Goal: Transaction & Acquisition: Purchase product/service

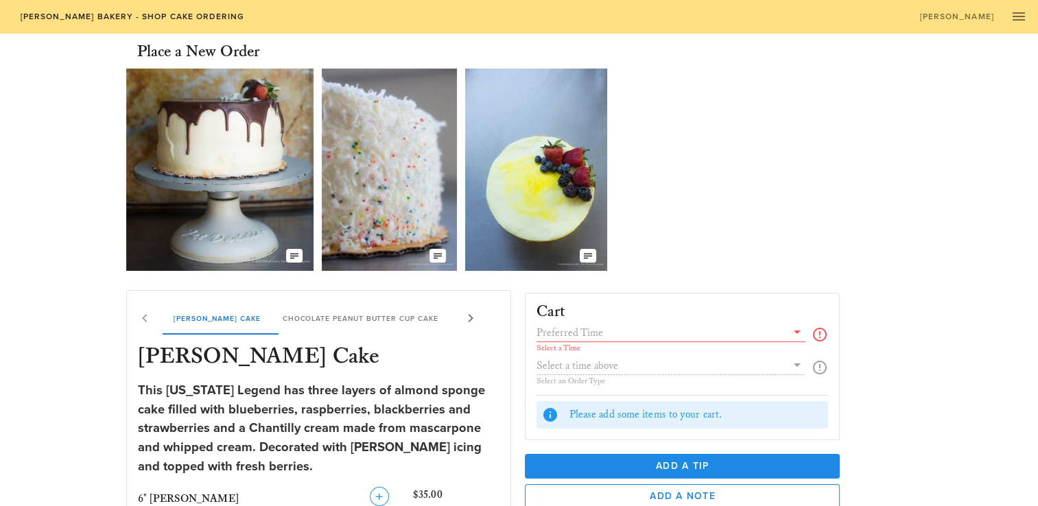
click at [297, 237] on img at bounding box center [219, 170] width 187 height 202
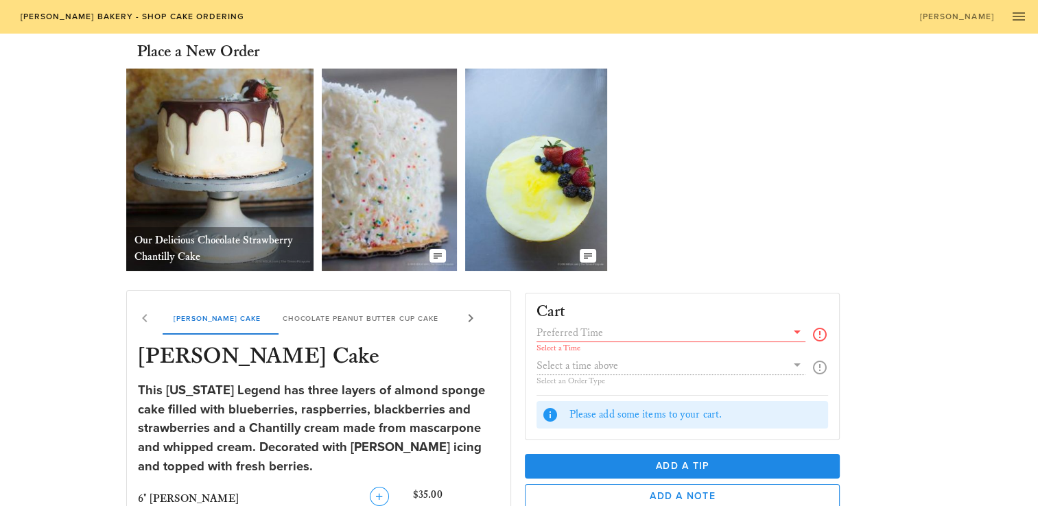
click at [377, 251] on img at bounding box center [389, 170] width 135 height 202
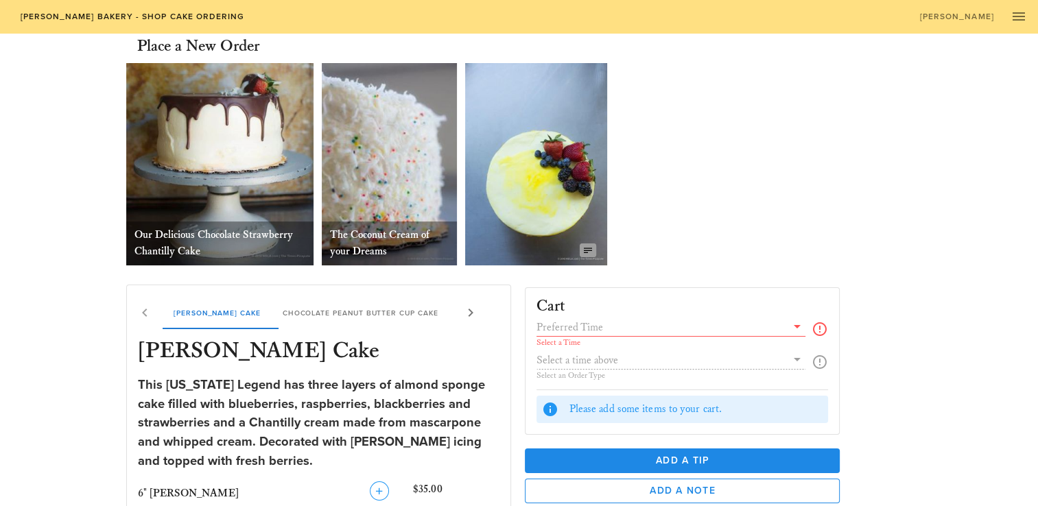
click at [582, 243] on button "button" at bounding box center [588, 250] width 16 height 14
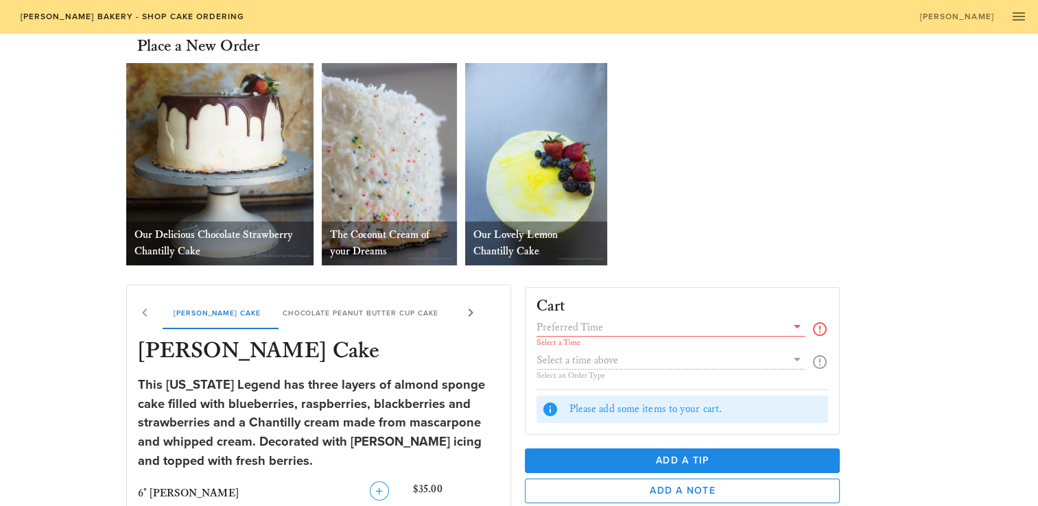
click at [580, 246] on div "Our Lovely Lemon Chantilly Cake" at bounding box center [536, 244] width 142 height 44
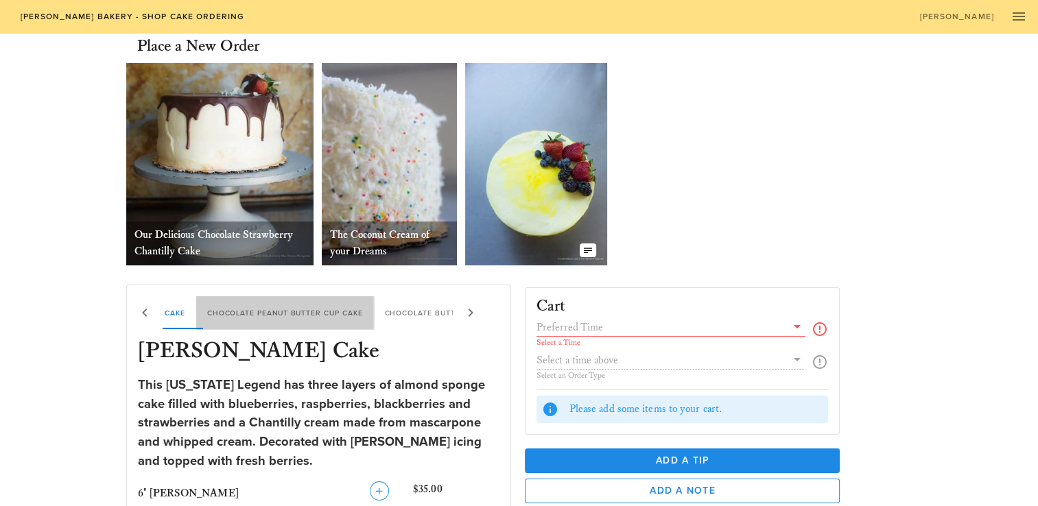
click at [366, 315] on div "Chocolate Peanut Butter Cup Cake" at bounding box center [285, 312] width 178 height 33
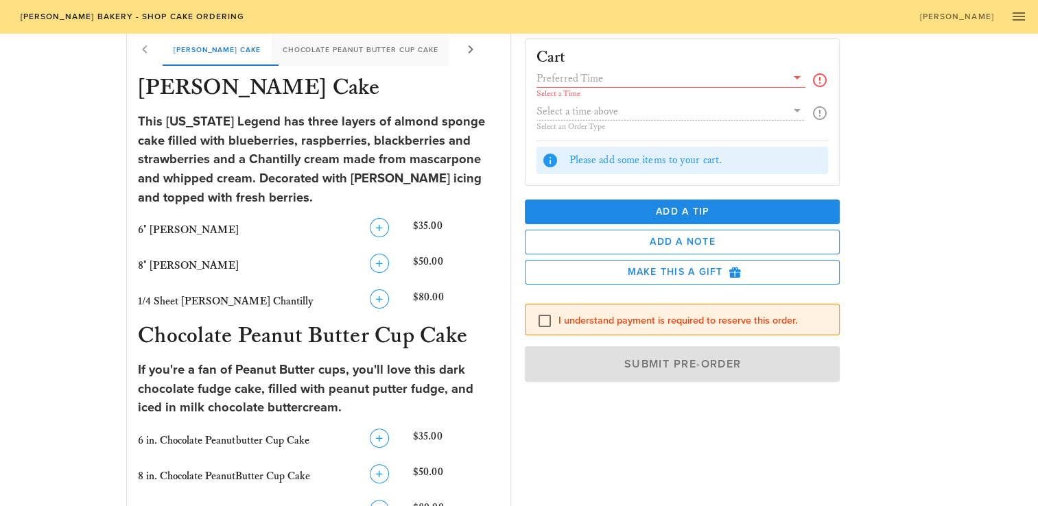
scroll to position [258, 0]
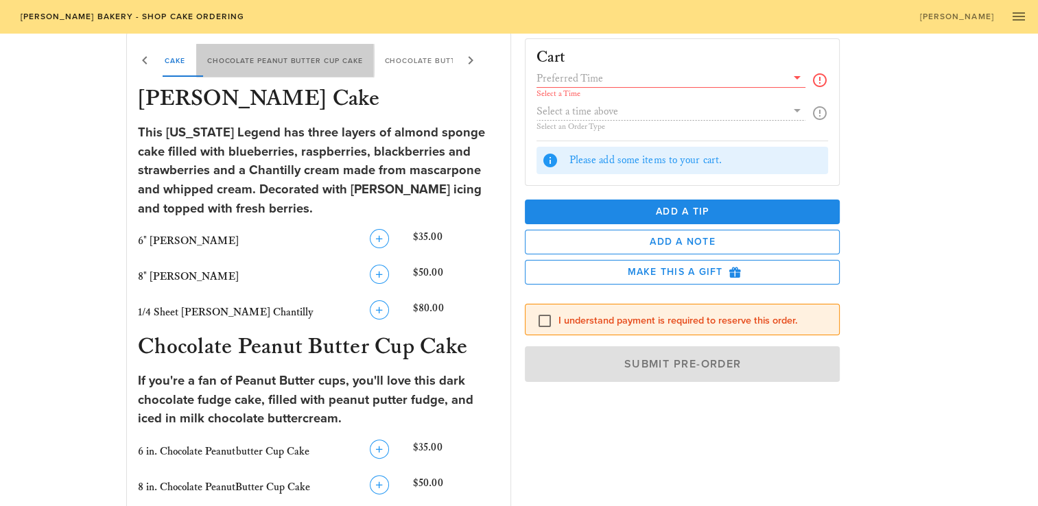
click at [354, 64] on div "Chocolate Peanut Butter Cup Cake" at bounding box center [285, 60] width 178 height 33
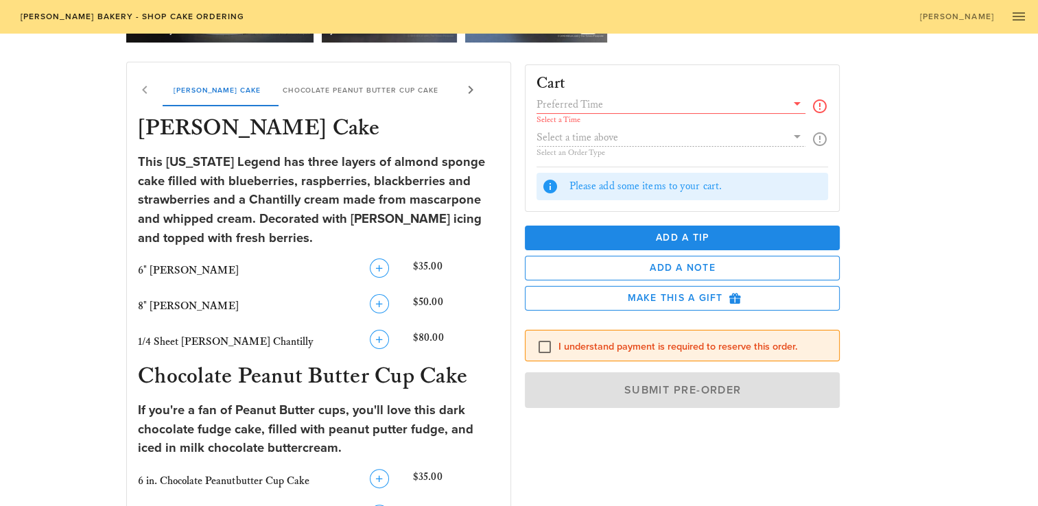
scroll to position [222, 0]
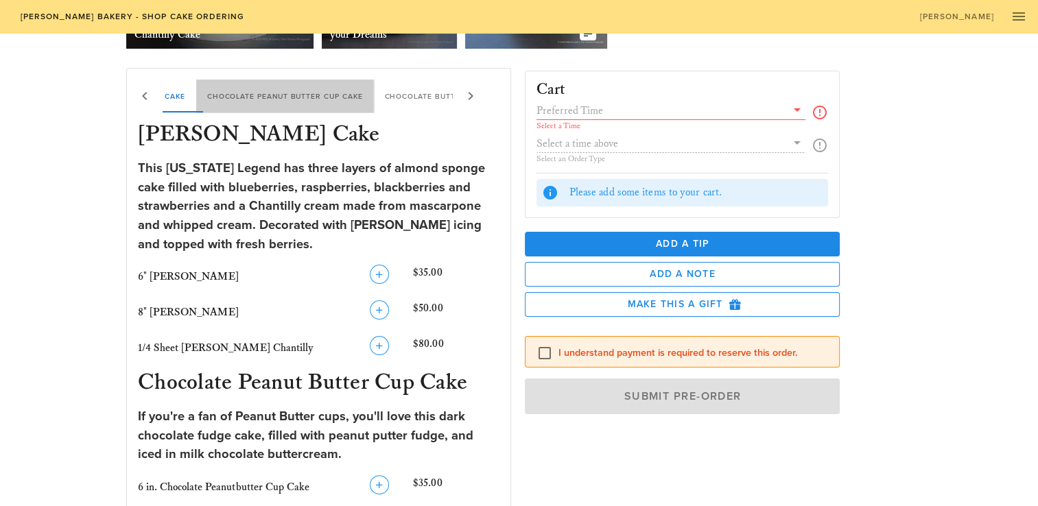
click at [398, 97] on div "[PERSON_NAME] Chantilly Cake Chocolate Peanut Butter Cup Cake Chocolate Butter …" at bounding box center [520, 96] width 867 height 33
click at [320, 91] on div "Chocolate Peanut Butter Cup Cake" at bounding box center [285, 96] width 178 height 33
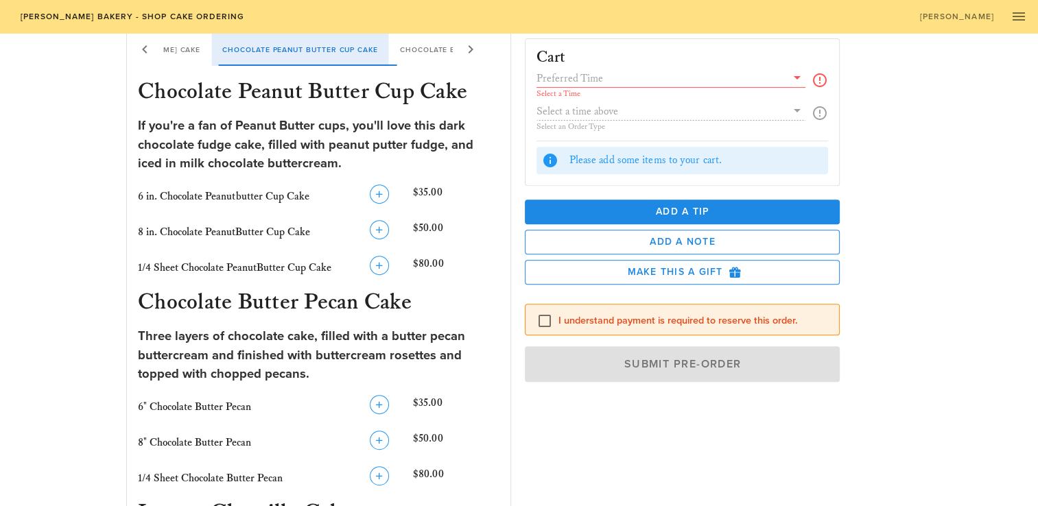
scroll to position [519, 0]
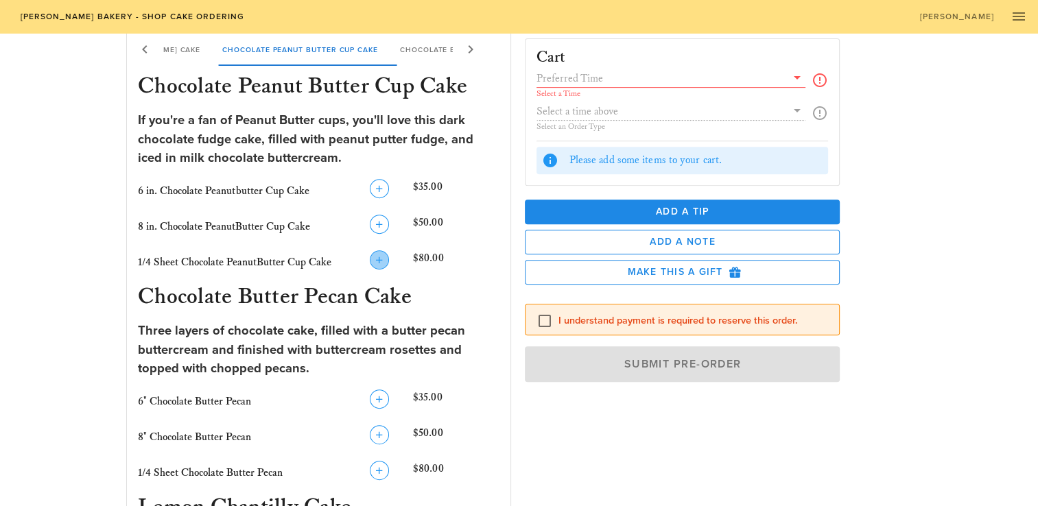
click at [385, 257] on icon "button" at bounding box center [379, 260] width 16 height 16
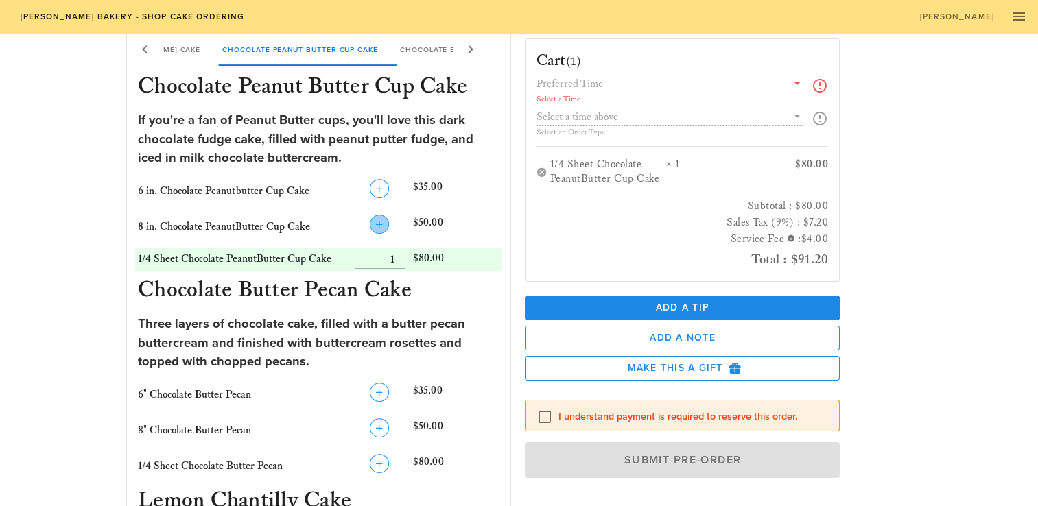
click at [378, 219] on icon "button" at bounding box center [379, 224] width 16 height 16
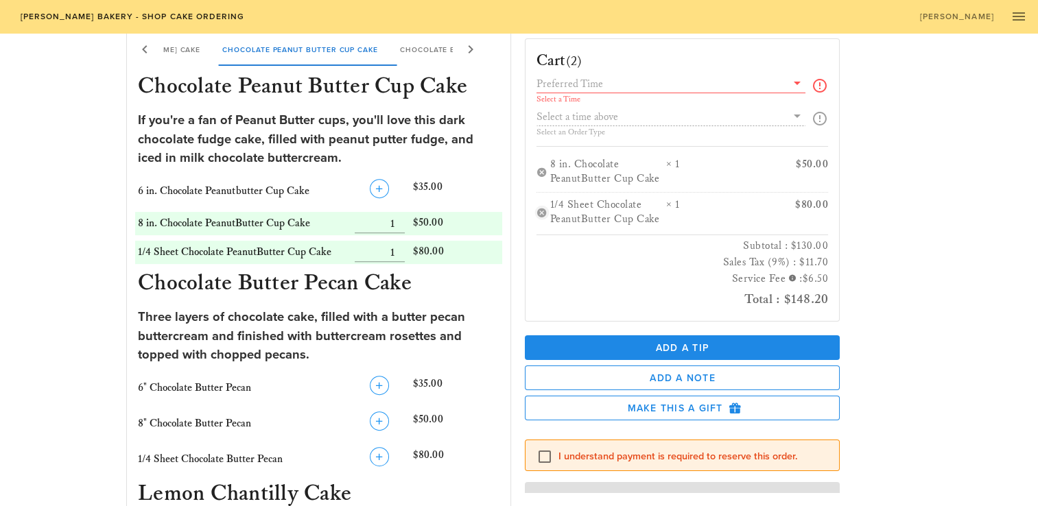
click at [540, 213] on button "button" at bounding box center [541, 211] width 11 height 11
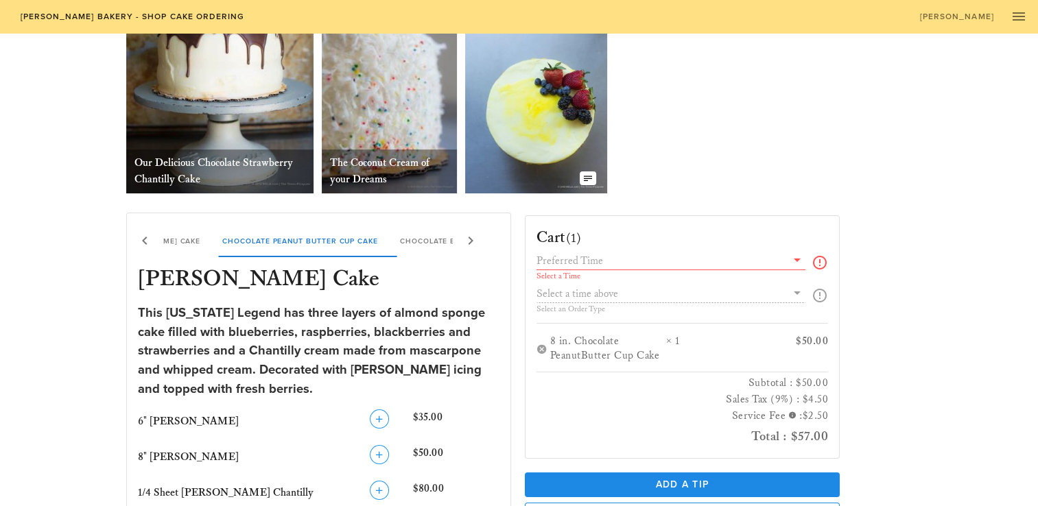
scroll to position [57, 0]
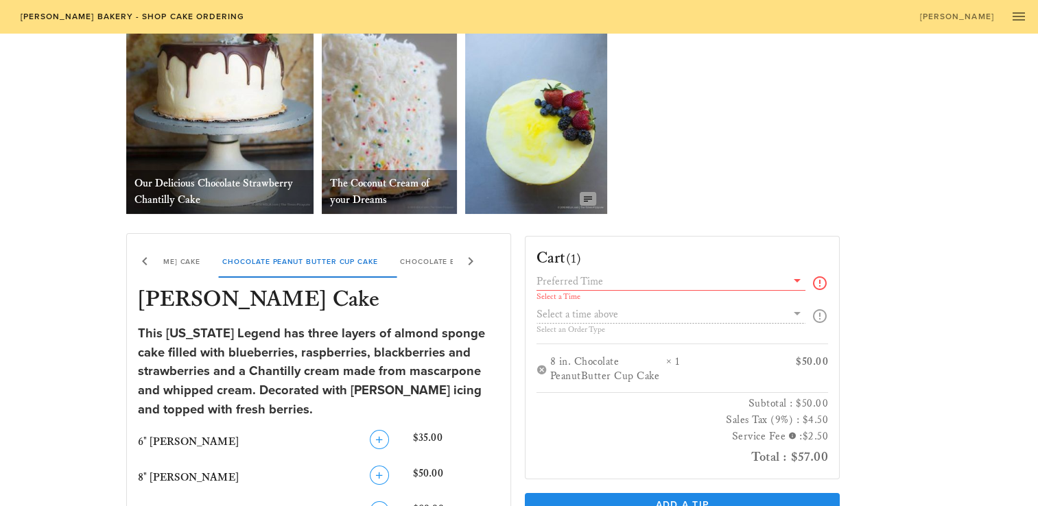
click at [589, 204] on icon "button" at bounding box center [587, 198] width 11 height 11
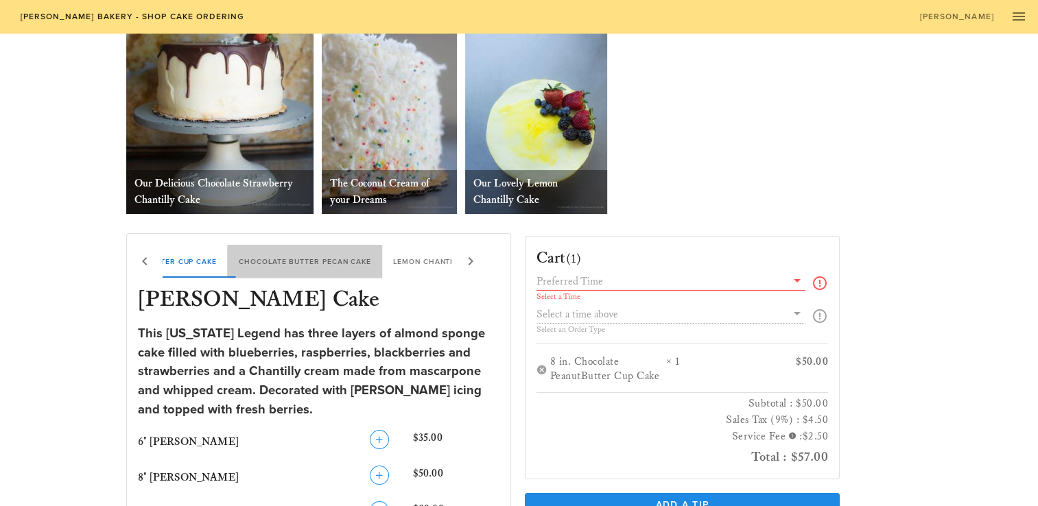
click at [429, 263] on div "[PERSON_NAME] Chantilly Cake Chocolate Peanut Butter Cup Cake Chocolate Butter …" at bounding box center [375, 261] width 867 height 33
click at [429, 263] on div "[PERSON_NAME] Chantilly Cake Chocolate Peanut Butter Cup Cake Chocolate Butter …" at bounding box center [272, 261] width 867 height 33
click at [429, 263] on div "[PERSON_NAME] Chantilly Cake Chocolate Peanut Butter Cup Cake Chocolate Butter …" at bounding box center [159, 261] width 867 height 33
click at [429, 263] on div "Chocolate Strawberry Chantilly Cake" at bounding box center [349, 261] width 195 height 33
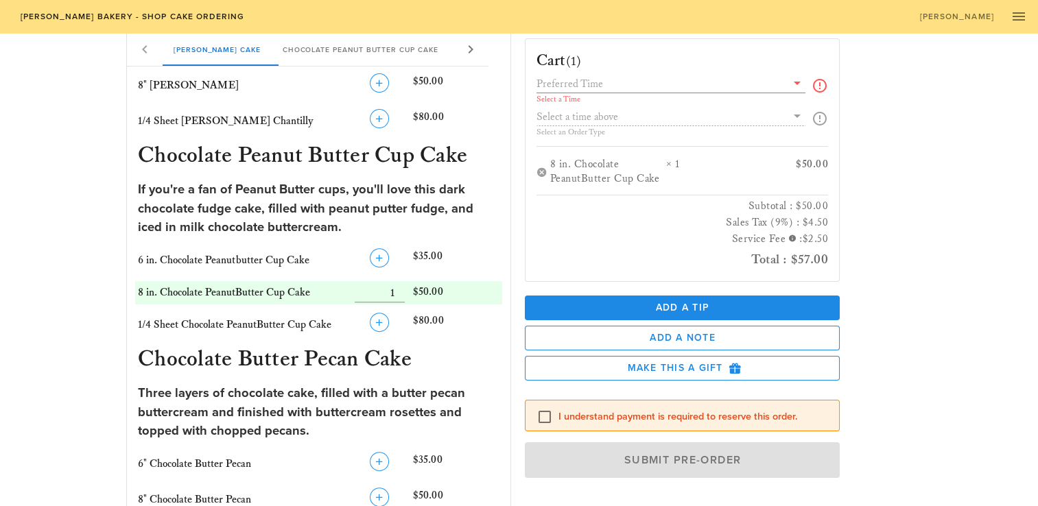
scroll to position [0, 0]
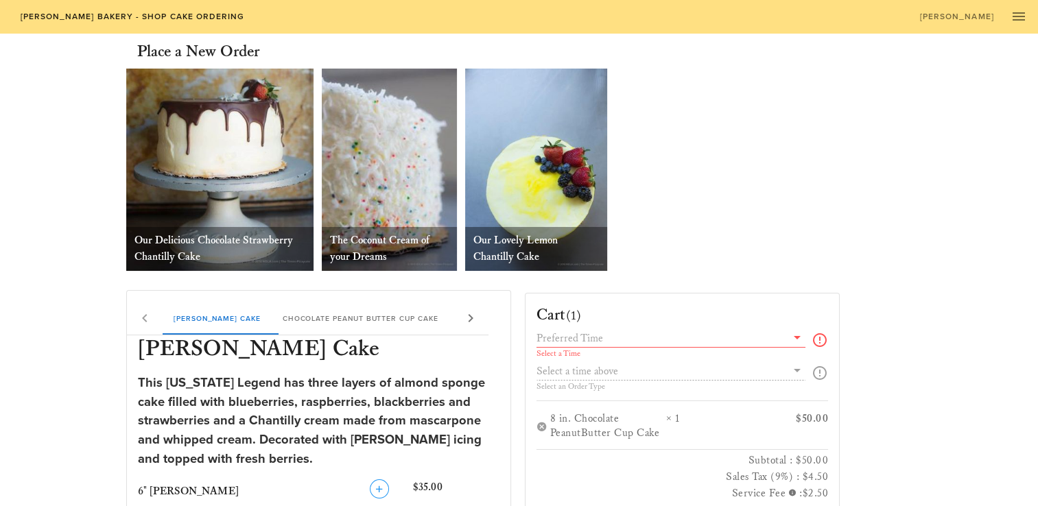
click at [226, 134] on img at bounding box center [219, 170] width 187 height 202
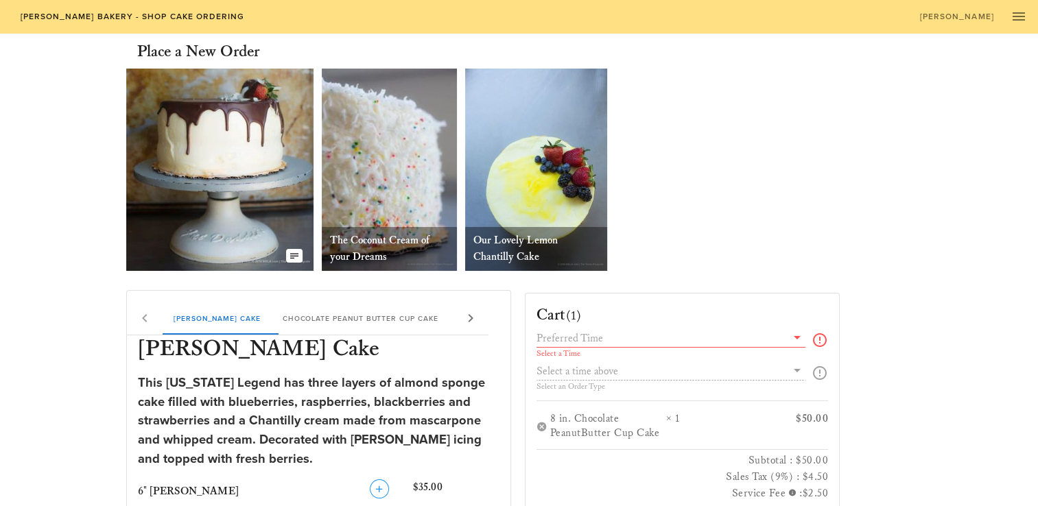
click at [226, 134] on img at bounding box center [219, 170] width 187 height 202
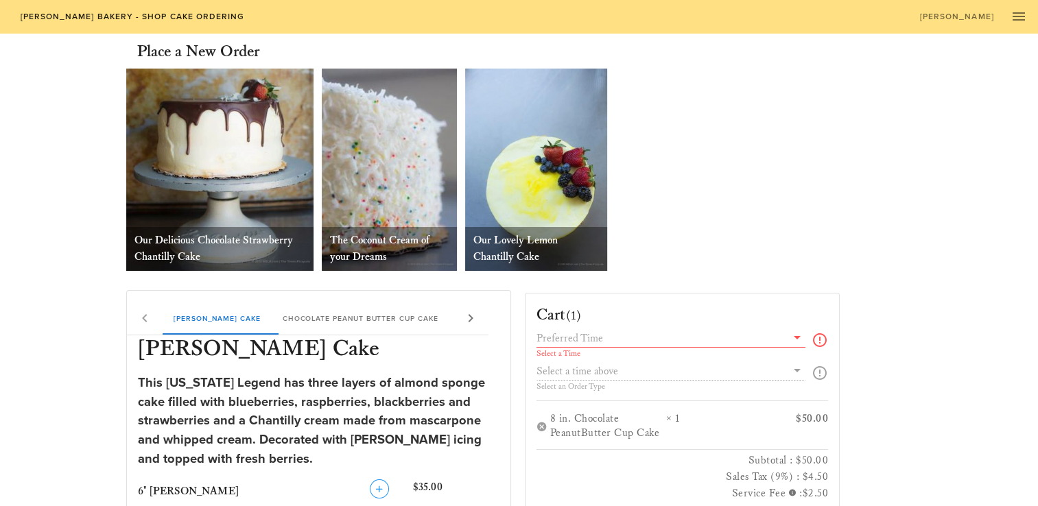
click at [226, 134] on img at bounding box center [219, 170] width 187 height 202
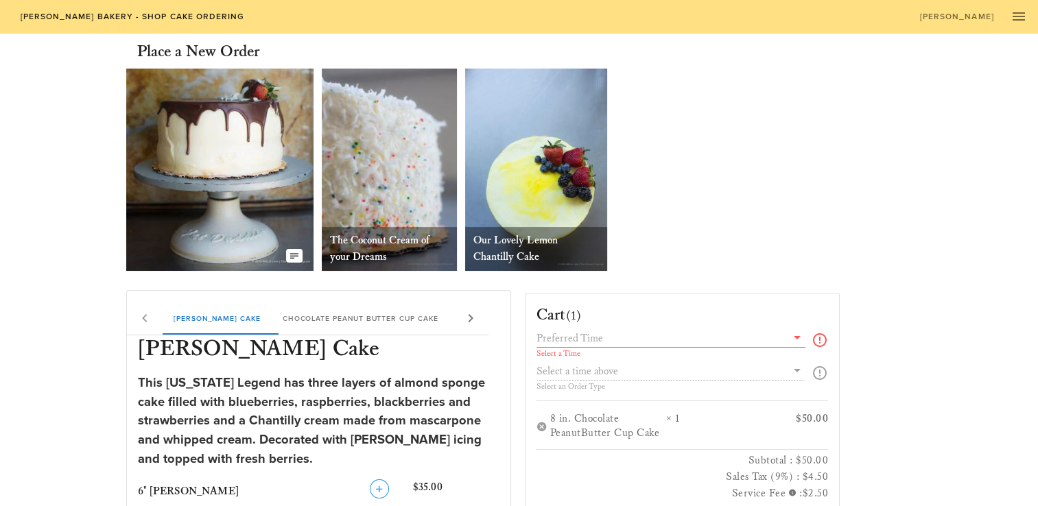
click at [226, 134] on img at bounding box center [219, 170] width 187 height 202
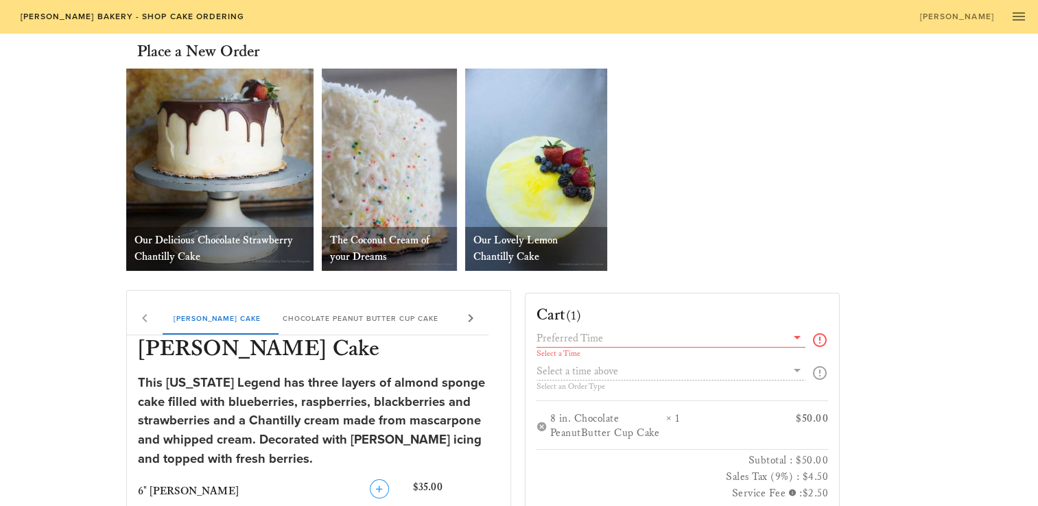
click at [226, 134] on img at bounding box center [219, 170] width 187 height 202
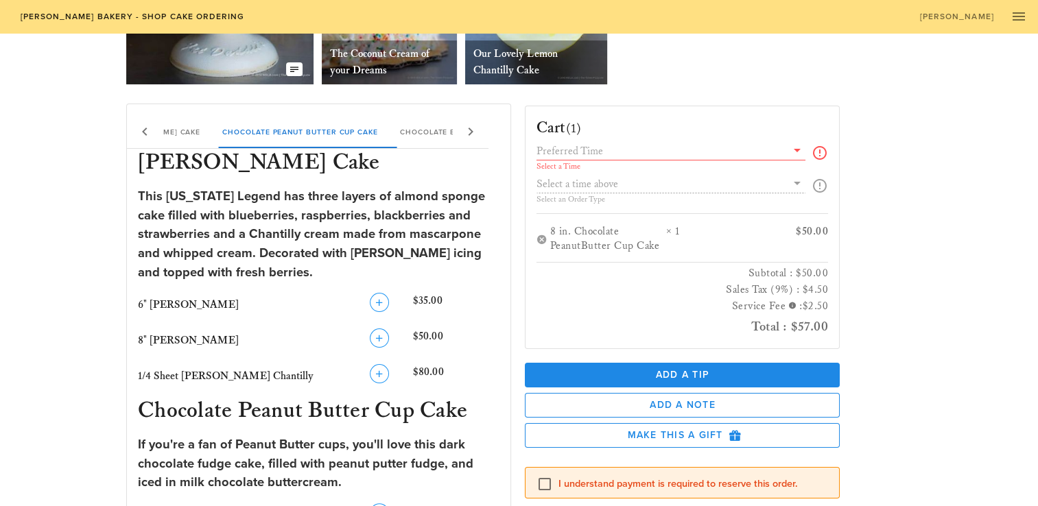
scroll to position [187, 0]
click at [642, 155] on input "text" at bounding box center [661, 151] width 250 height 18
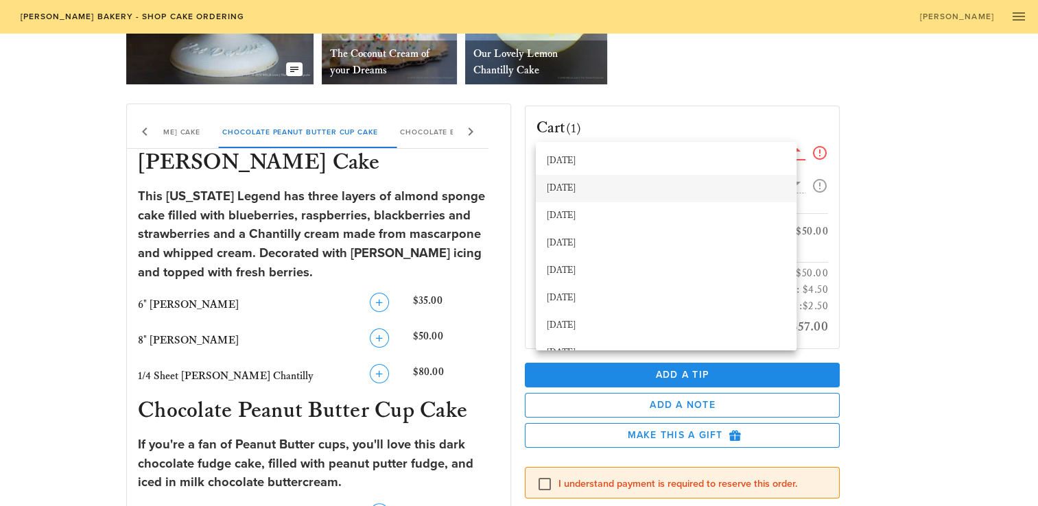
click at [582, 190] on div "[DATE]" at bounding box center [666, 188] width 239 height 11
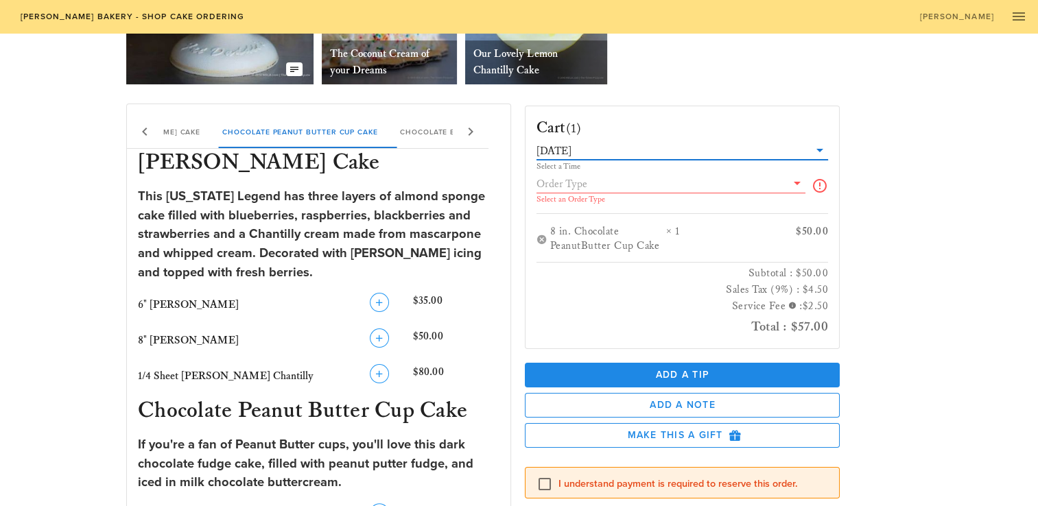
click at [663, 148] on input "text" at bounding box center [691, 151] width 235 height 18
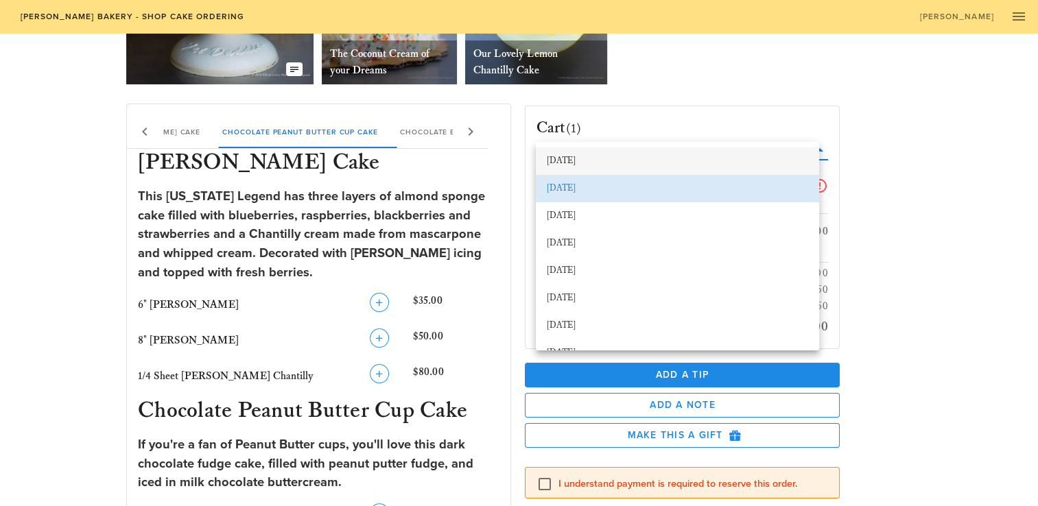
click at [653, 164] on div "[DATE]" at bounding box center [677, 161] width 261 height 11
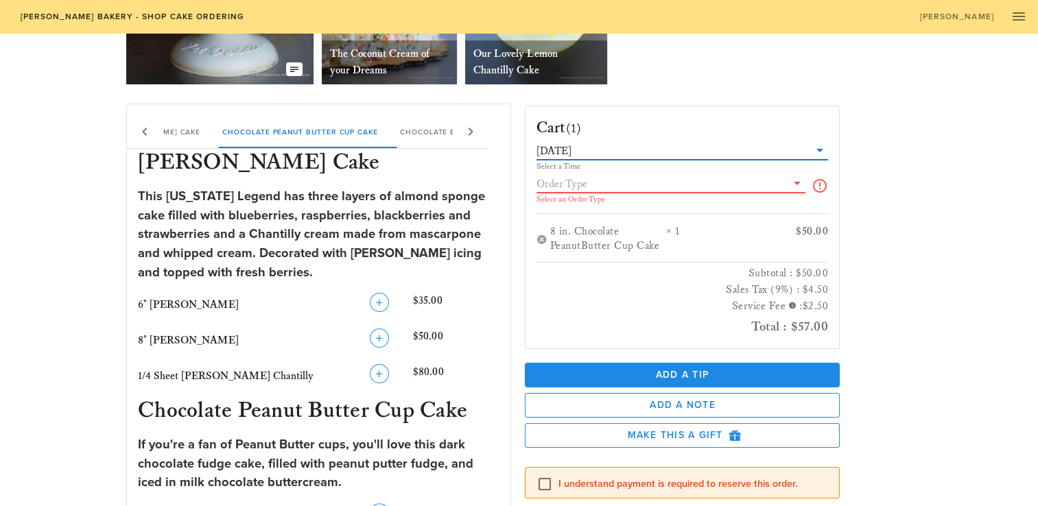
click at [614, 183] on input "text" at bounding box center [661, 184] width 250 height 18
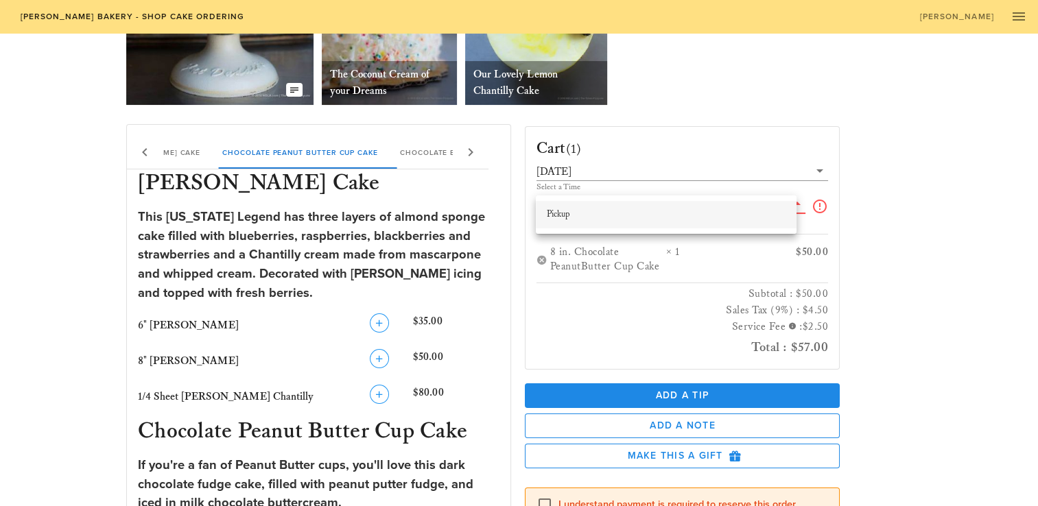
scroll to position [165, 0]
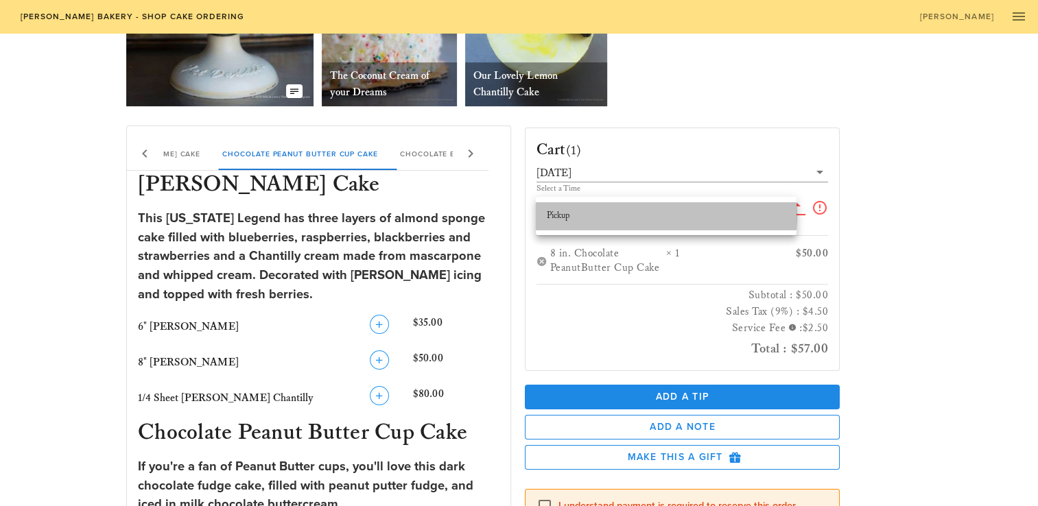
click at [595, 215] on div "Pickup" at bounding box center [666, 216] width 239 height 11
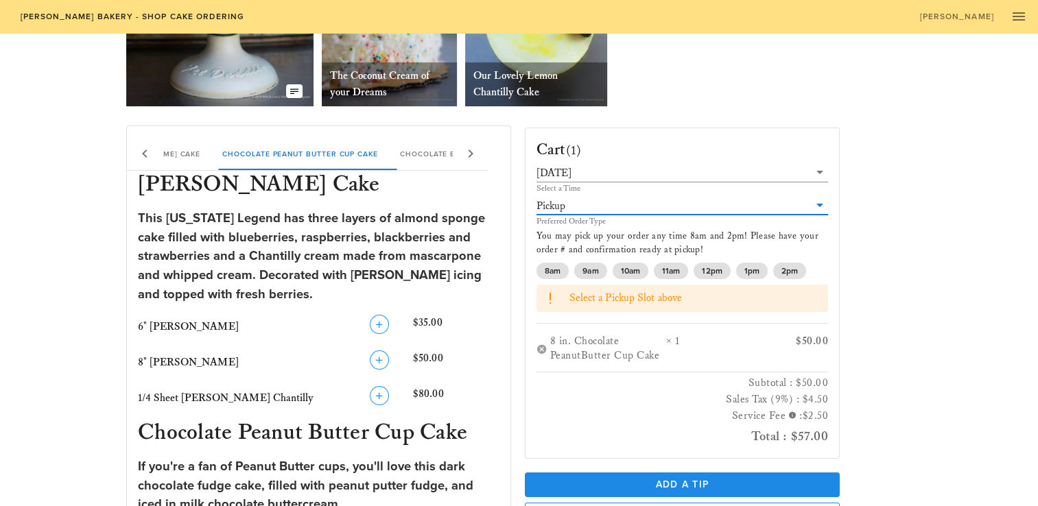
click at [616, 204] on input "text" at bounding box center [688, 206] width 241 height 18
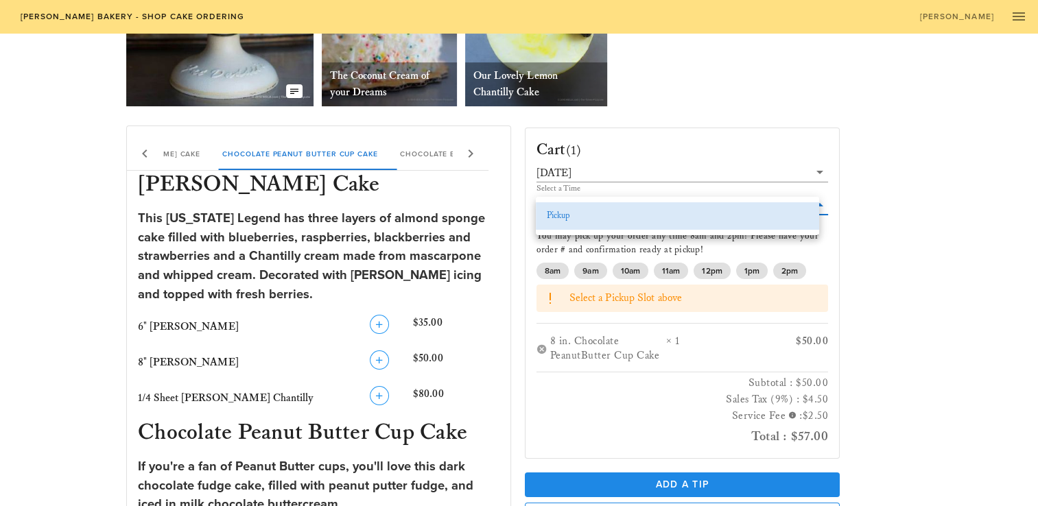
click at [846, 193] on div "Cart (1) [DATE] Select a Time Pickup Preferred Order Type You may pick up your …" at bounding box center [715, 349] width 399 height 465
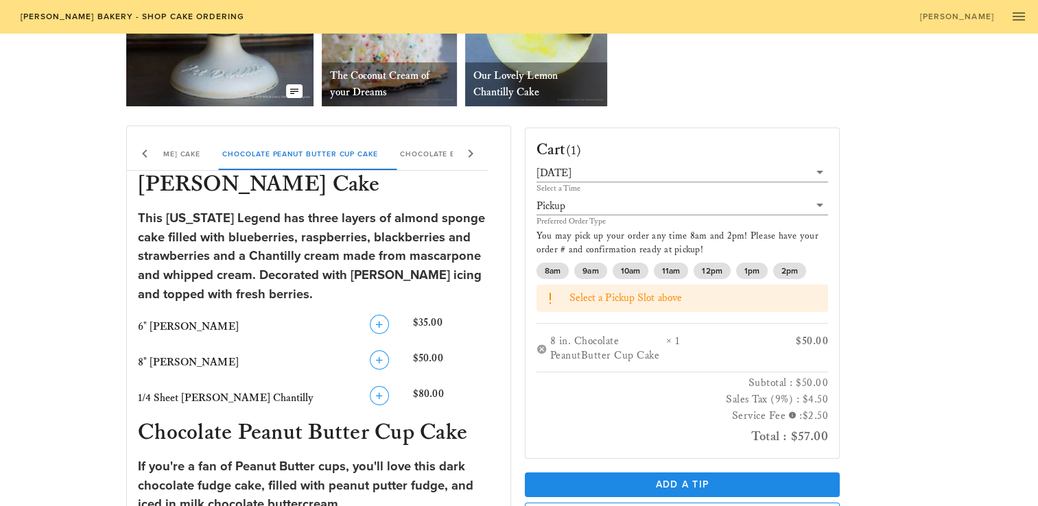
scroll to position [0, 0]
